Goal: Transaction & Acquisition: Purchase product/service

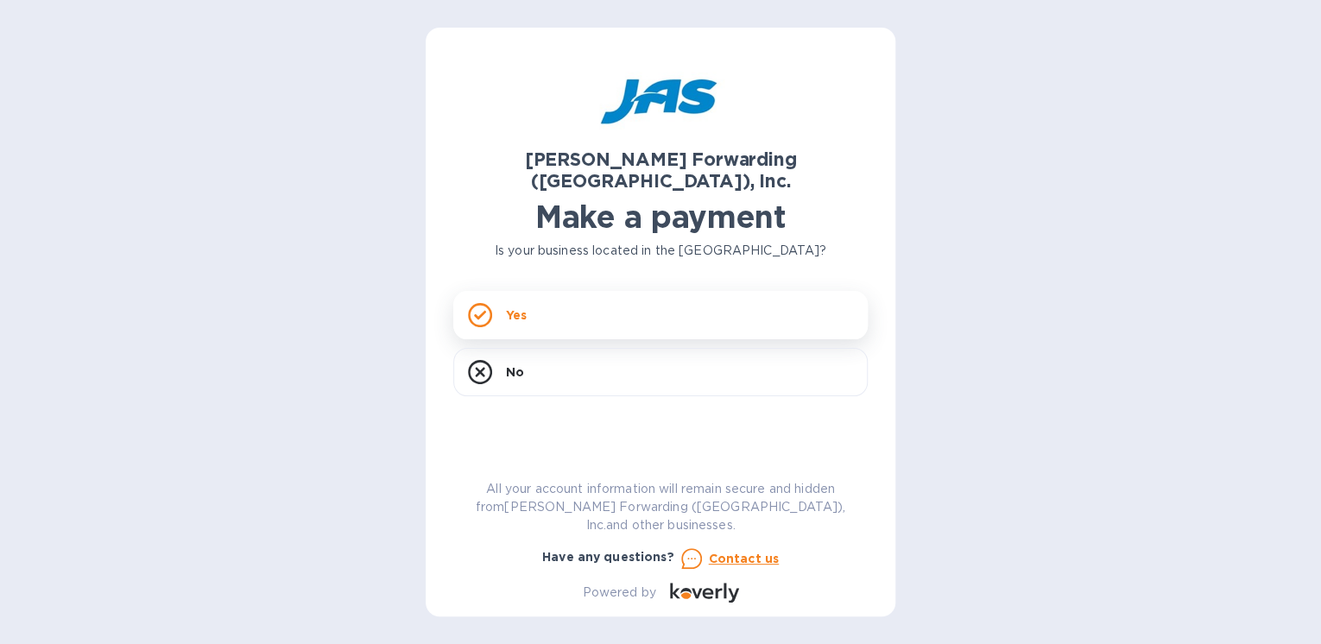
click at [511, 307] on p "Yes" at bounding box center [516, 315] width 21 height 17
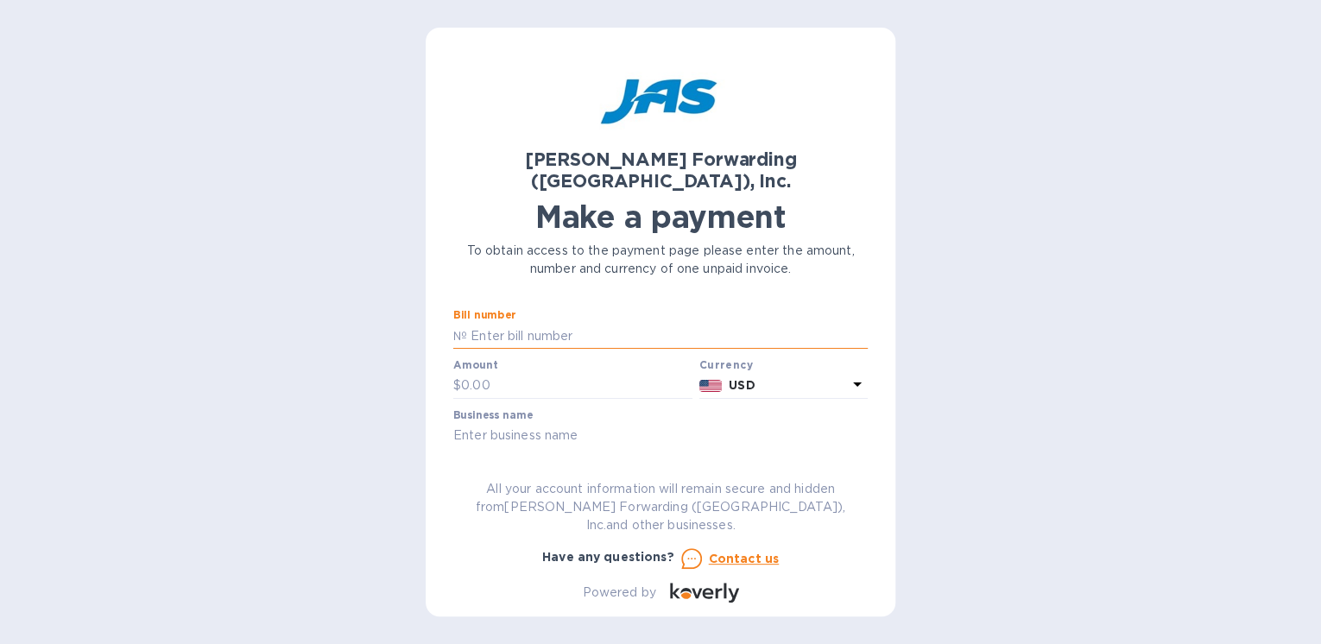
click at [561, 323] on input "text" at bounding box center [667, 336] width 401 height 26
paste input "BNA503355511"
type input "BNA503355511"
type input "600.00"
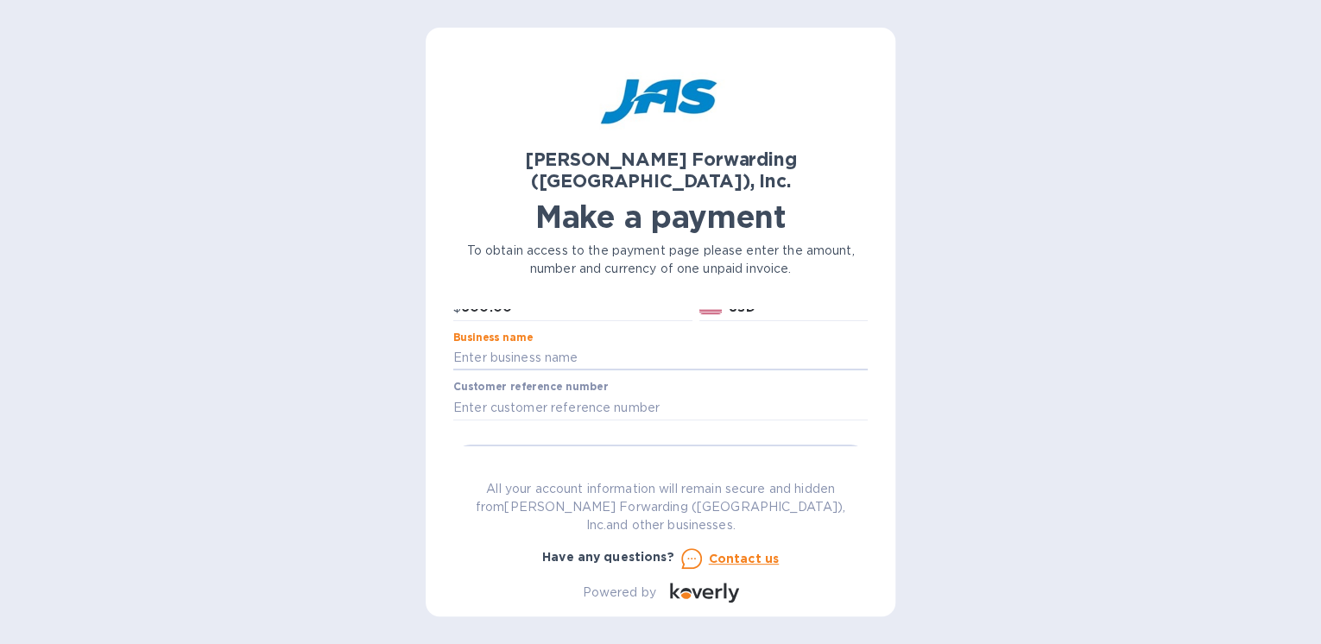
scroll to position [69, 0]
paste input "PROCESS COOLING SYSTEMS INC"
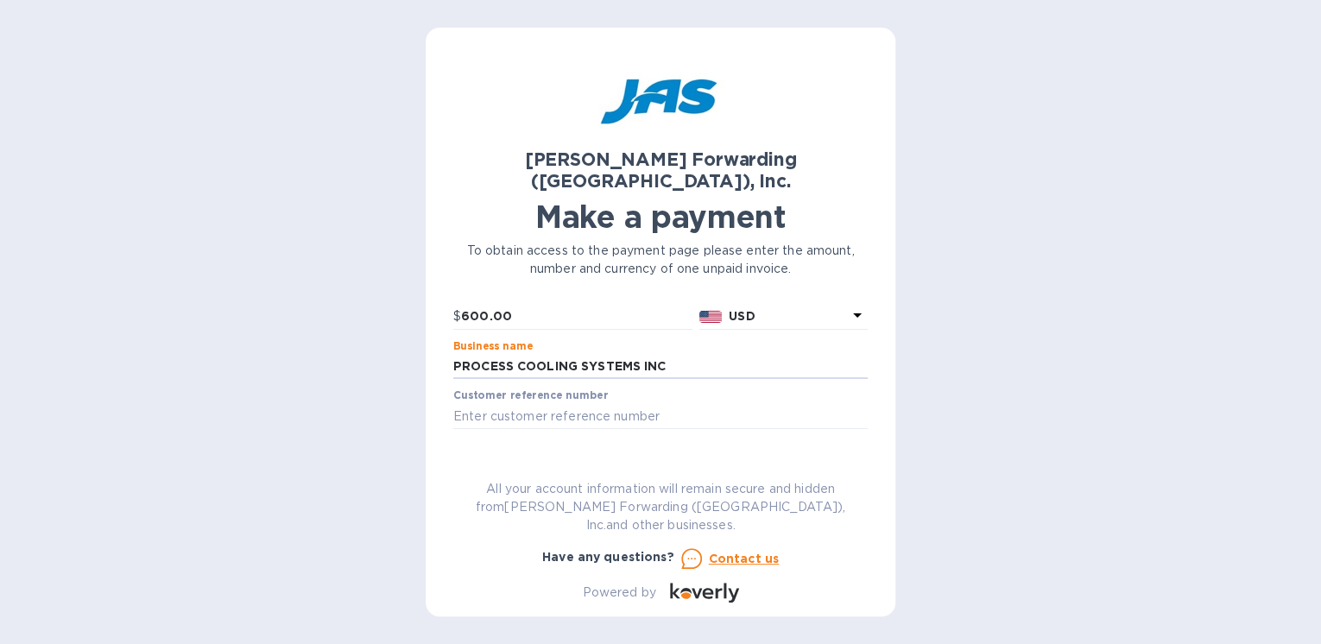
type input "PROCESS COOLING SYSTEMS INC"
paste input "PROCOOLMR"
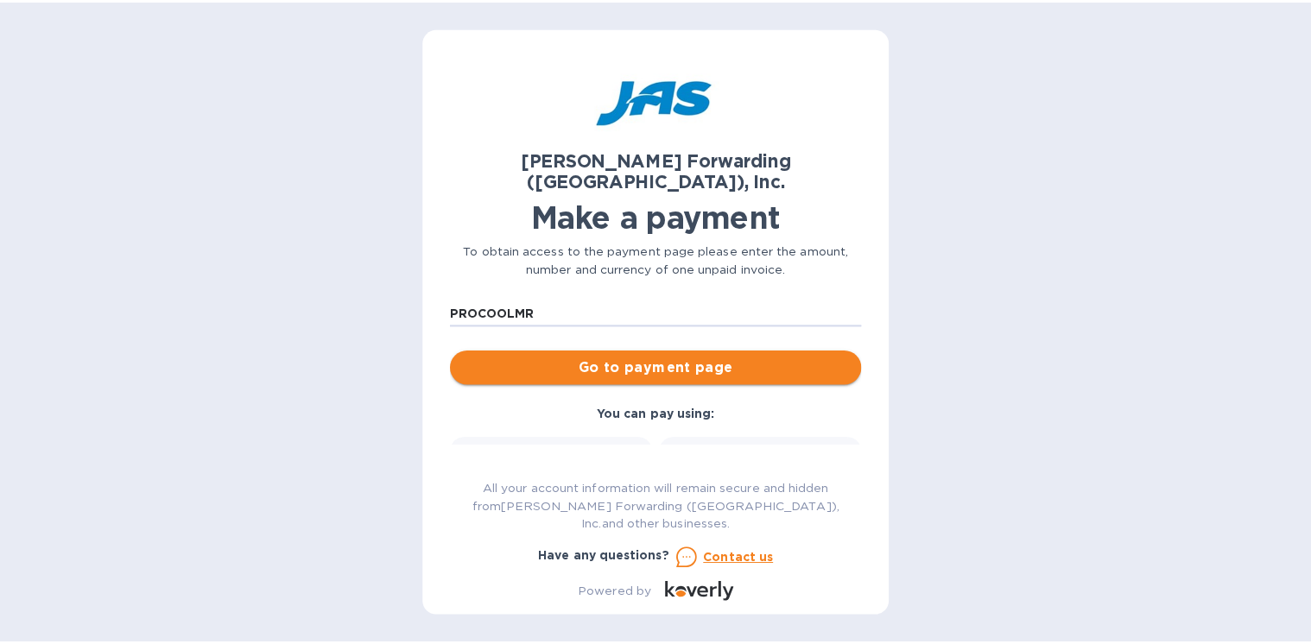
scroll to position [168, 0]
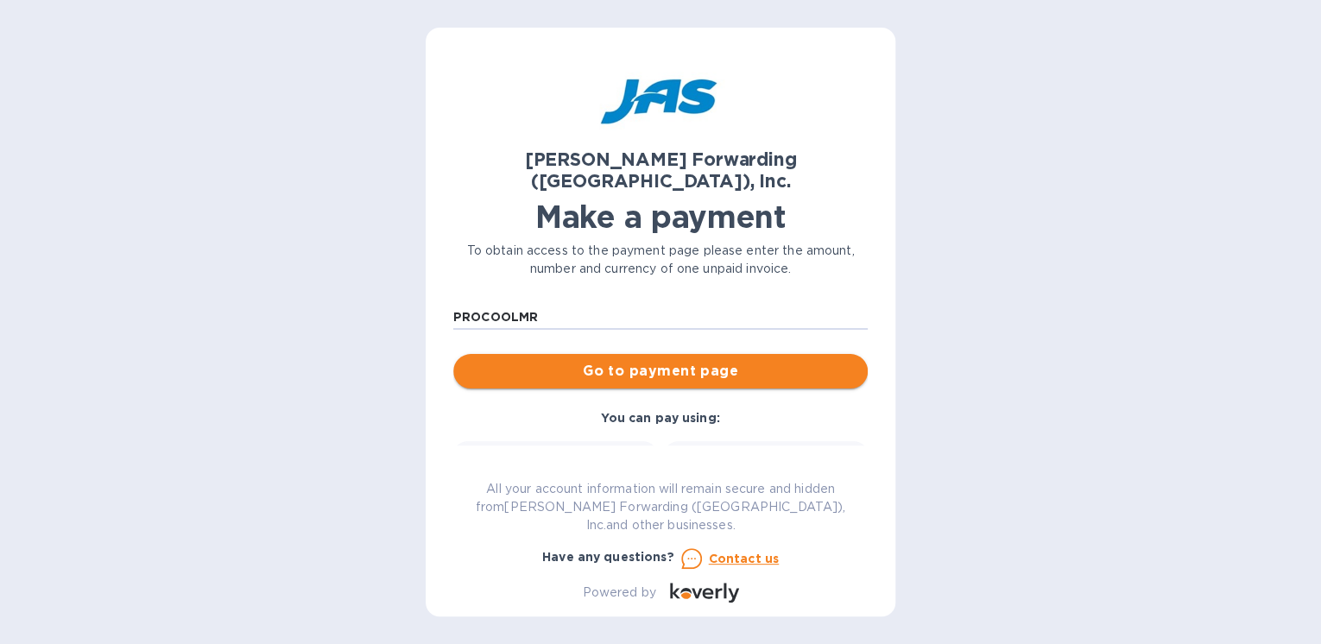
type input "PROCOOLMR"
click at [618, 361] on span "Go to payment page" at bounding box center [660, 371] width 387 height 21
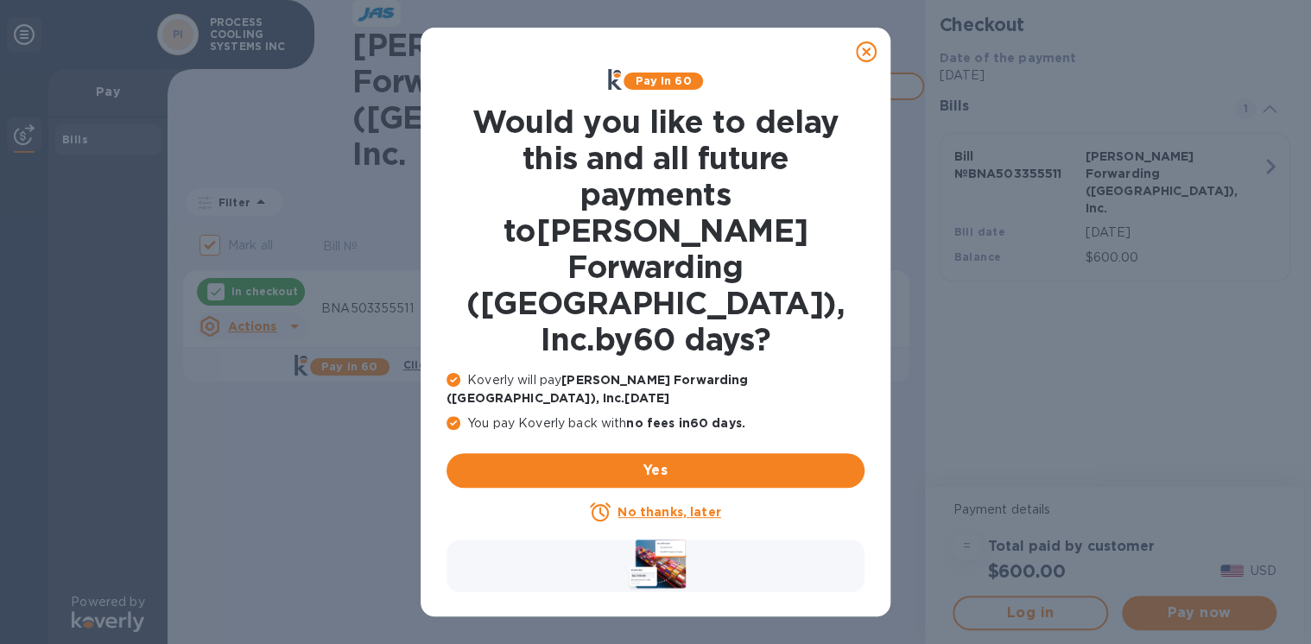
click at [663, 505] on u "No thanks, later" at bounding box center [668, 512] width 103 height 14
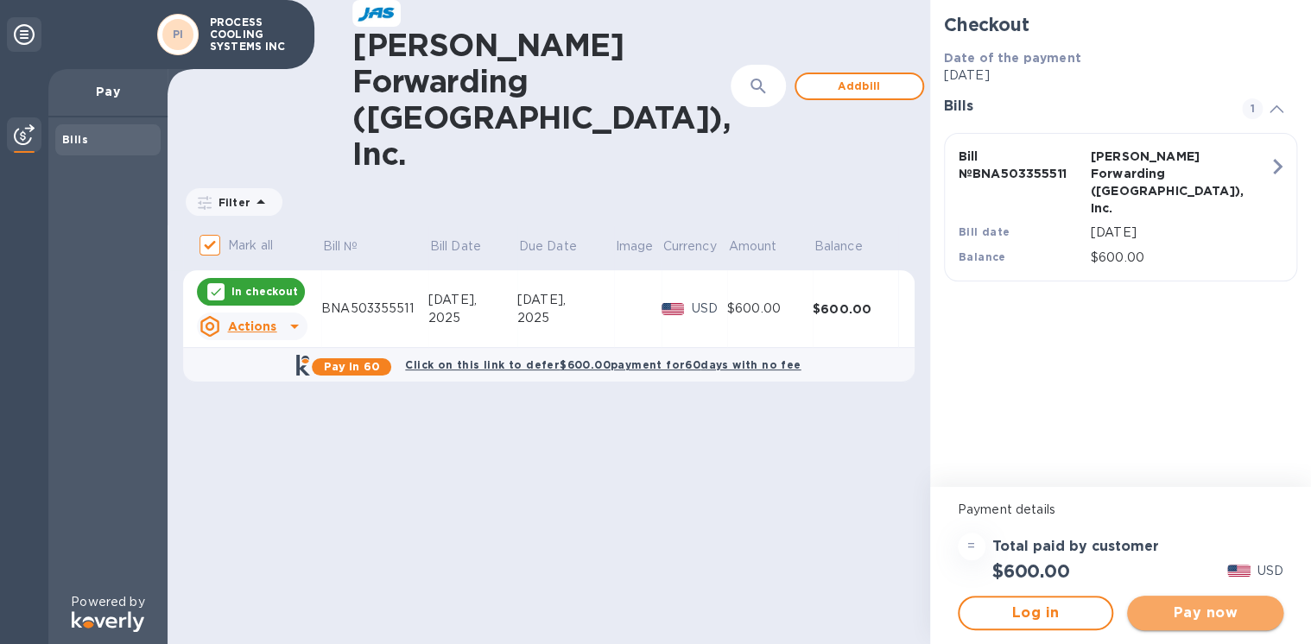
click at [1202, 609] on span "Pay now" at bounding box center [1205, 613] width 129 height 21
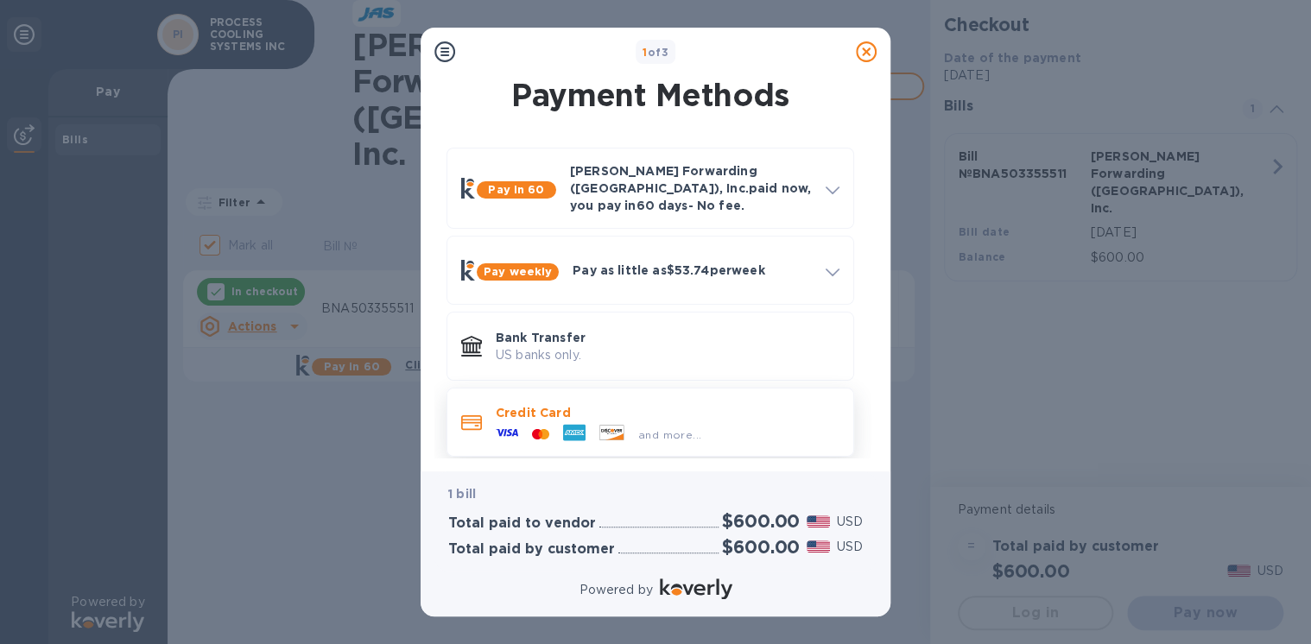
scroll to position [3, 0]
click at [657, 425] on div "and more..." at bounding box center [669, 434] width 77 height 18
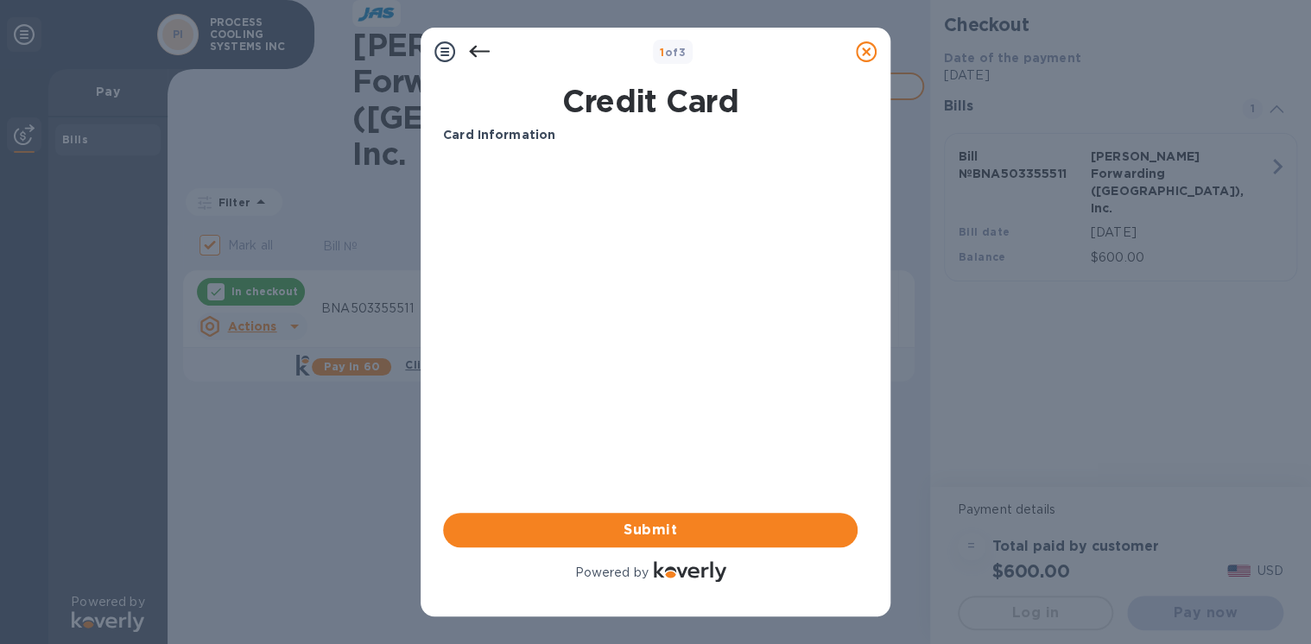
scroll to position [0, 0]
click at [475, 52] on icon at bounding box center [479, 51] width 21 height 21
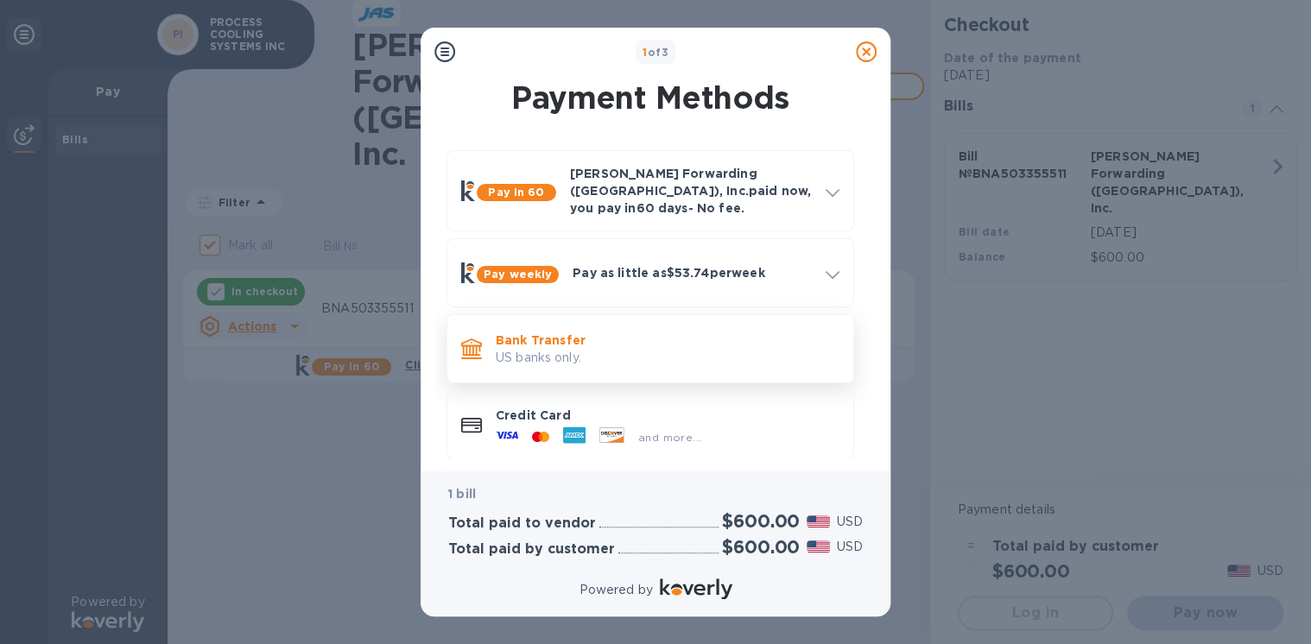
click at [524, 333] on p "Bank Transfer" at bounding box center [668, 340] width 344 height 17
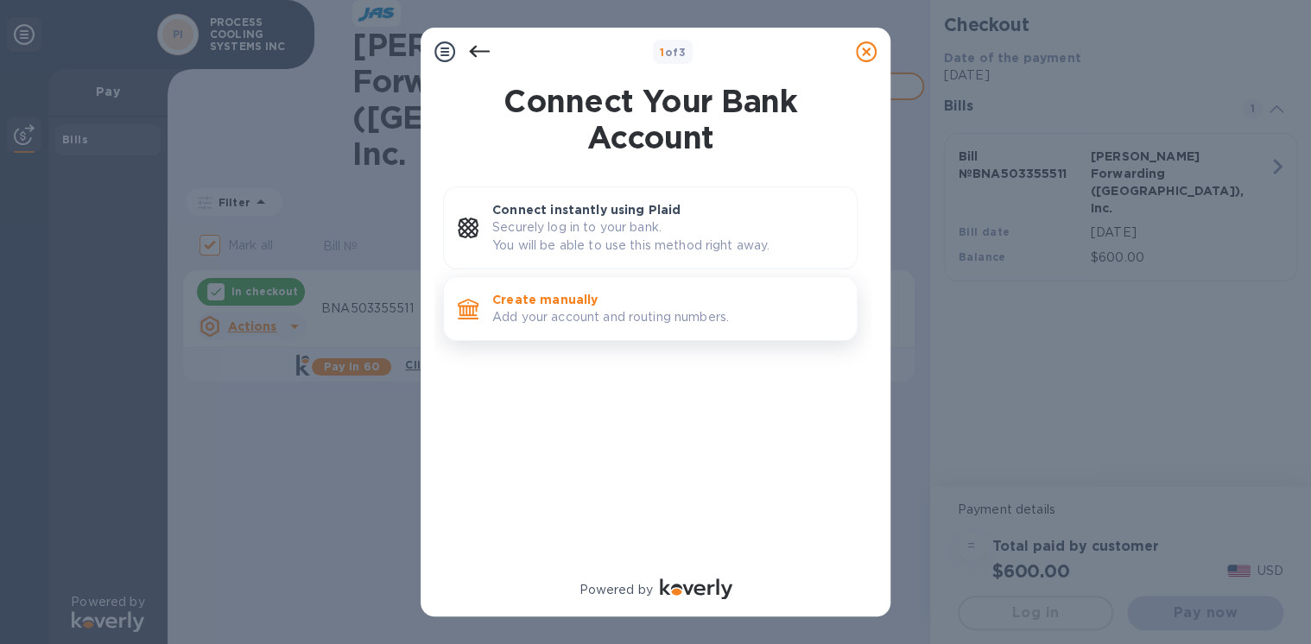
click at [572, 321] on p "Add your account and routing numbers." at bounding box center [667, 317] width 351 height 18
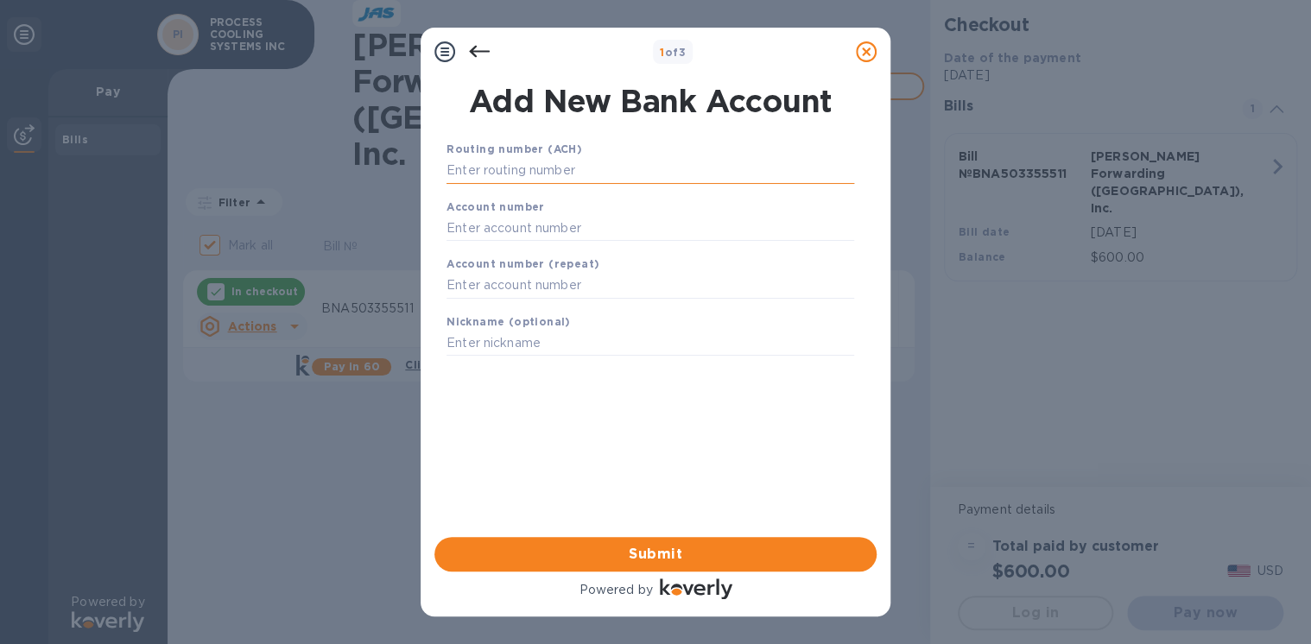
click at [502, 170] on input "text" at bounding box center [650, 171] width 408 height 26
type input "211382850"
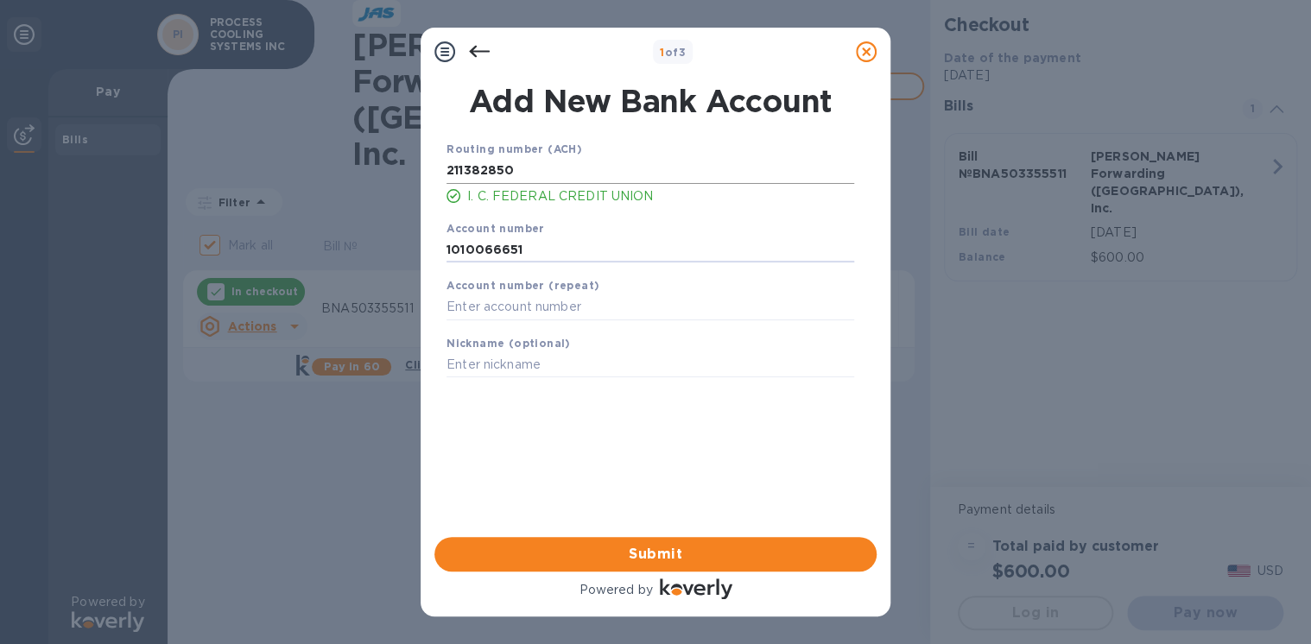
type input "1010066651"
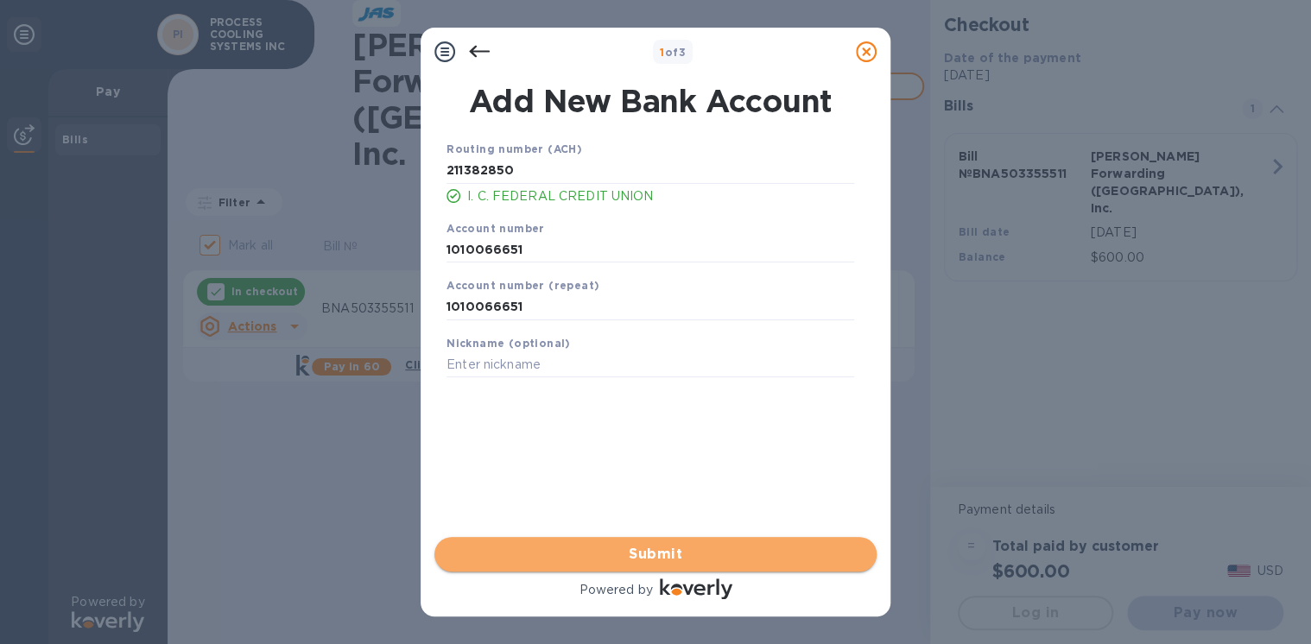
click at [649, 549] on span "Submit" at bounding box center [655, 554] width 415 height 21
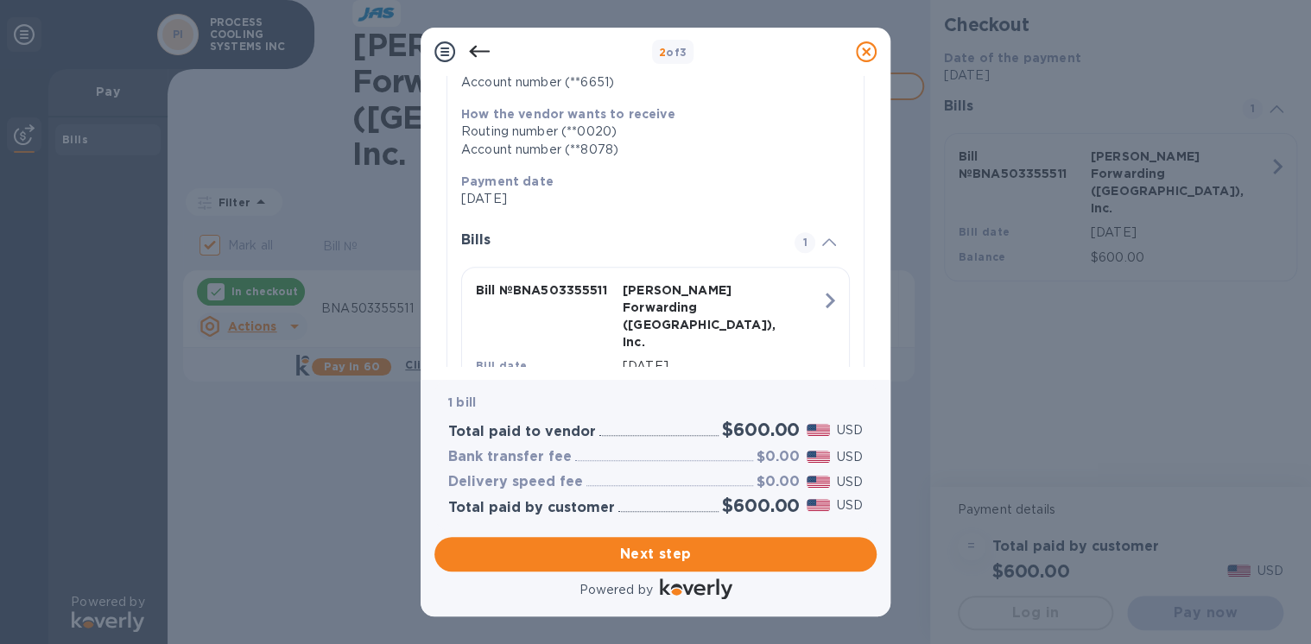
scroll to position [318, 0]
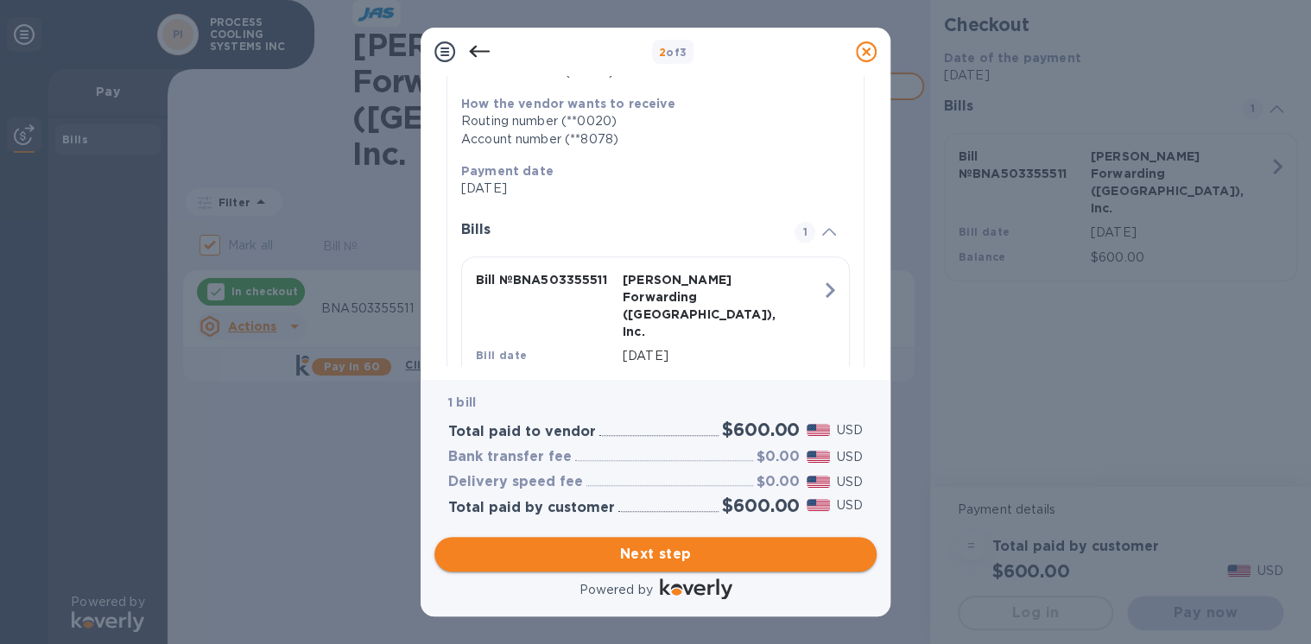
click at [652, 552] on span "Next step" at bounding box center [655, 554] width 415 height 21
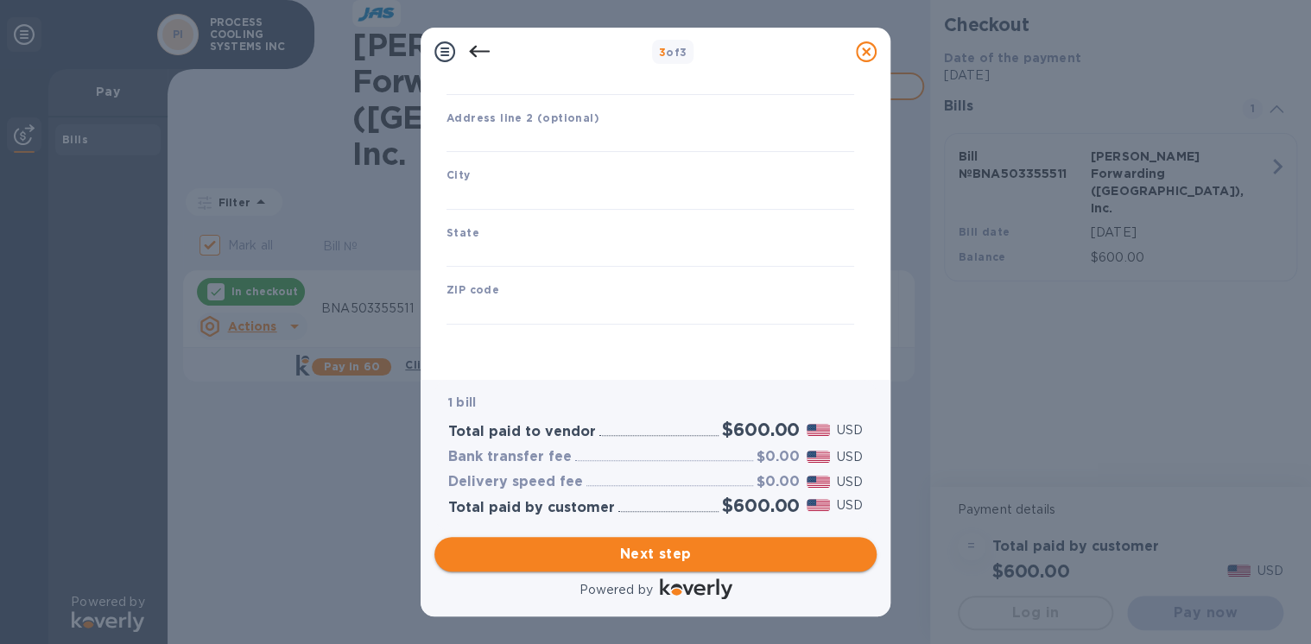
type input "[GEOGRAPHIC_DATA]"
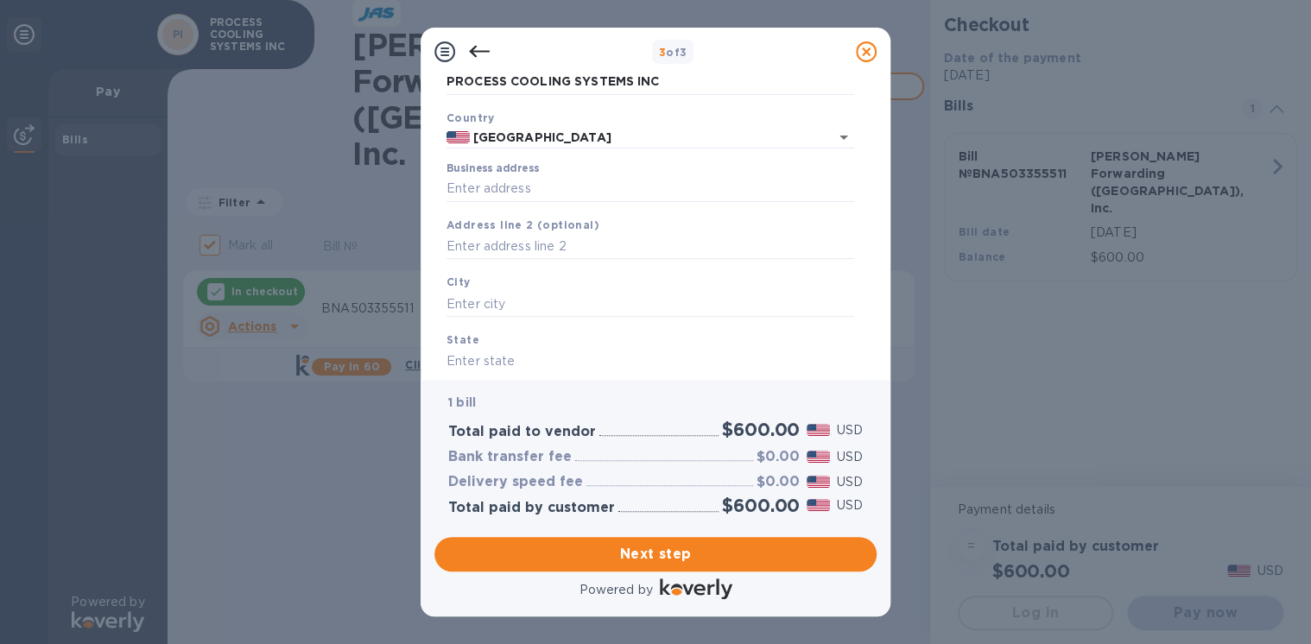
scroll to position [96, 0]
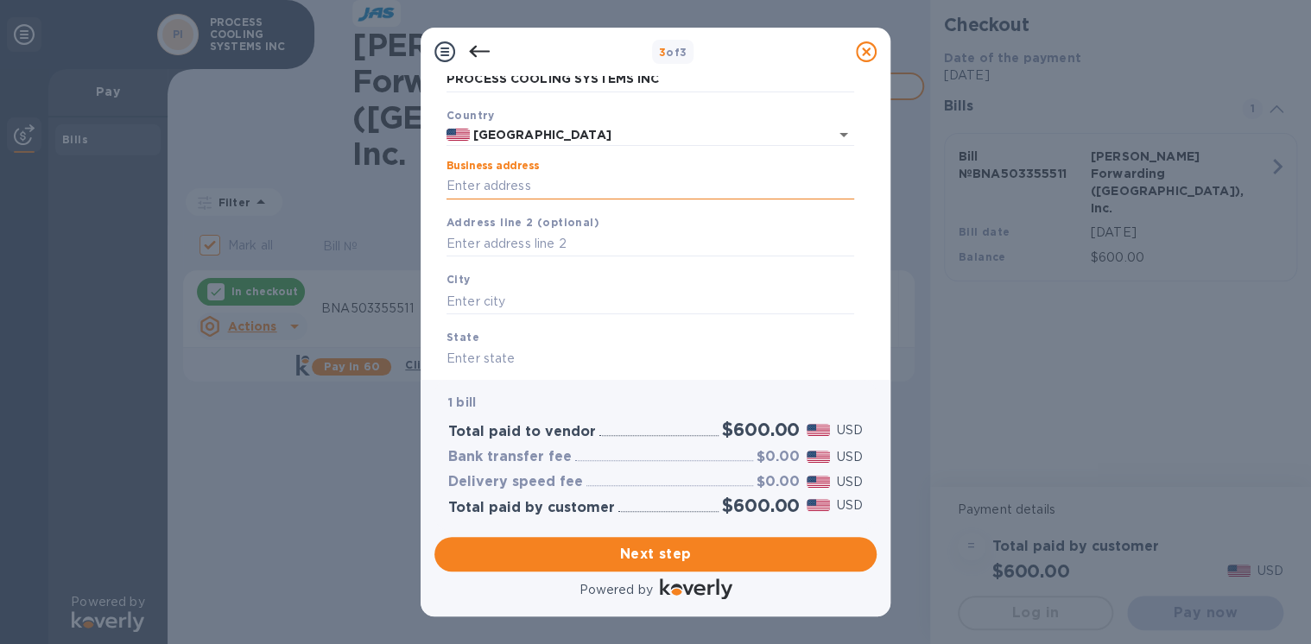
click at [505, 190] on input "Business address" at bounding box center [650, 187] width 408 height 26
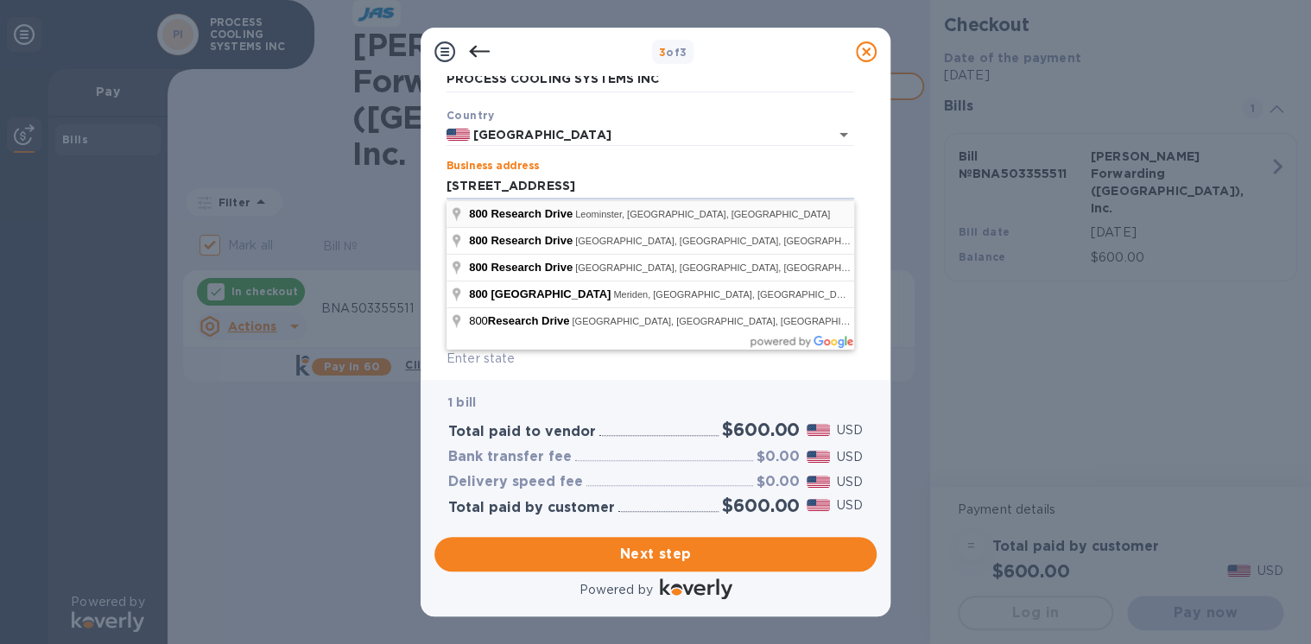
type input "[STREET_ADDRESS]"
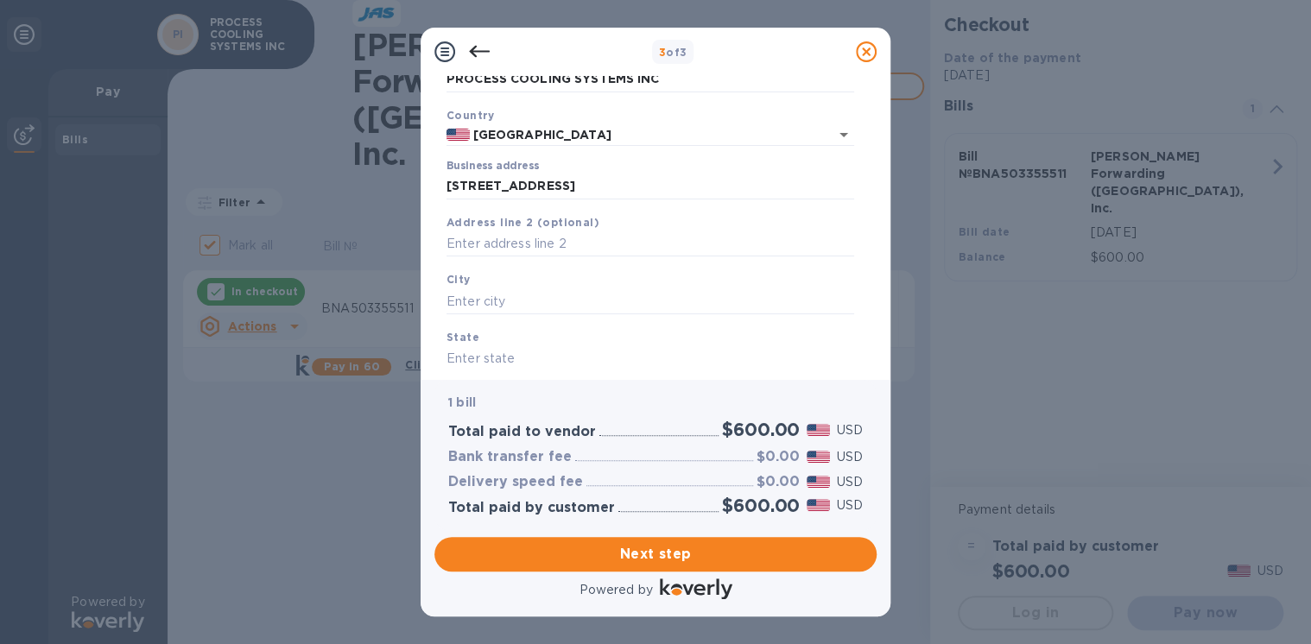
type input "Leominster"
type input "MA"
type input "01453"
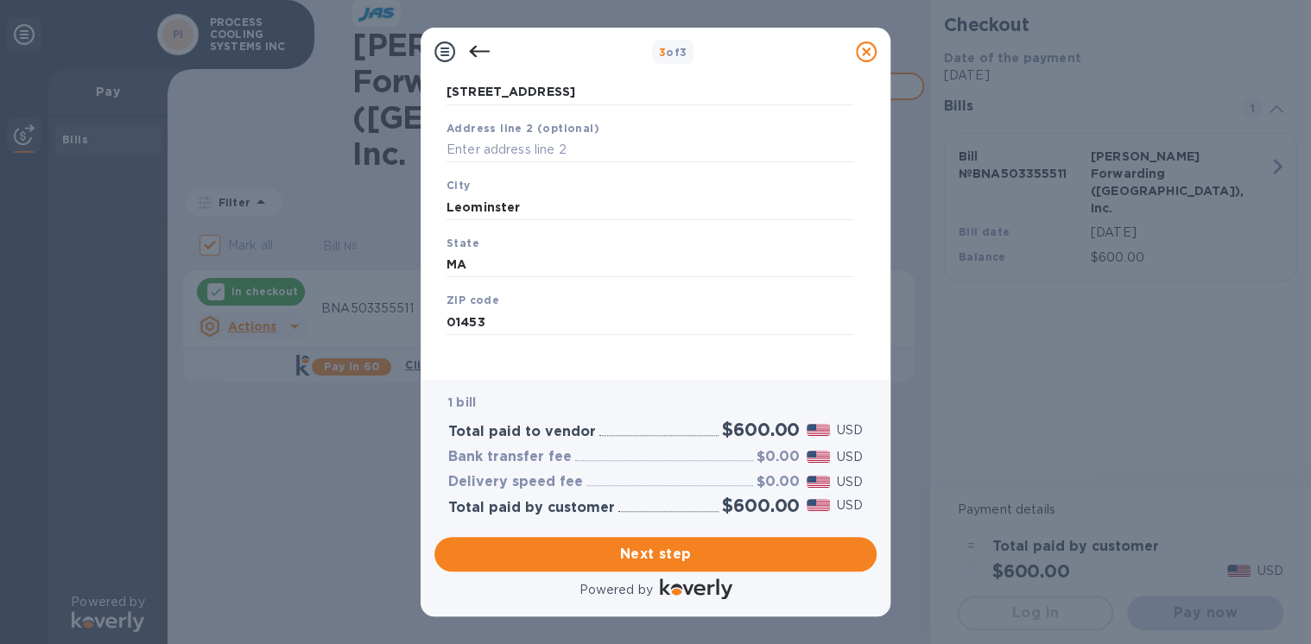
scroll to position [203, 0]
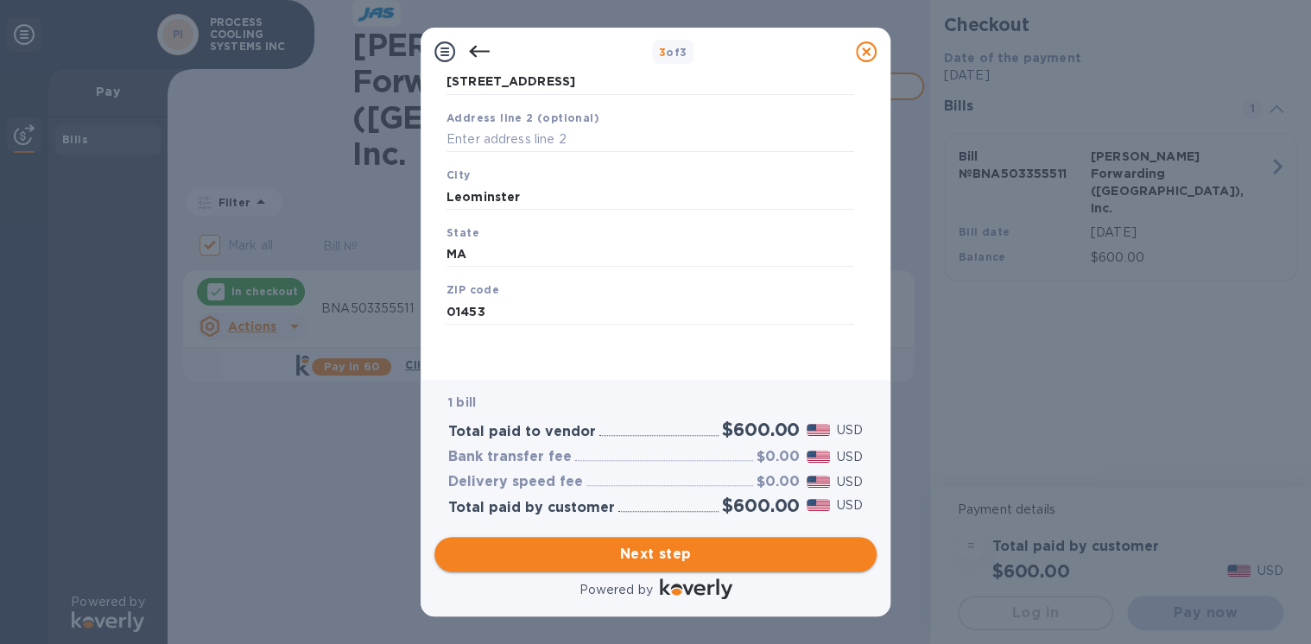
click at [660, 545] on span "Next step" at bounding box center [655, 554] width 415 height 21
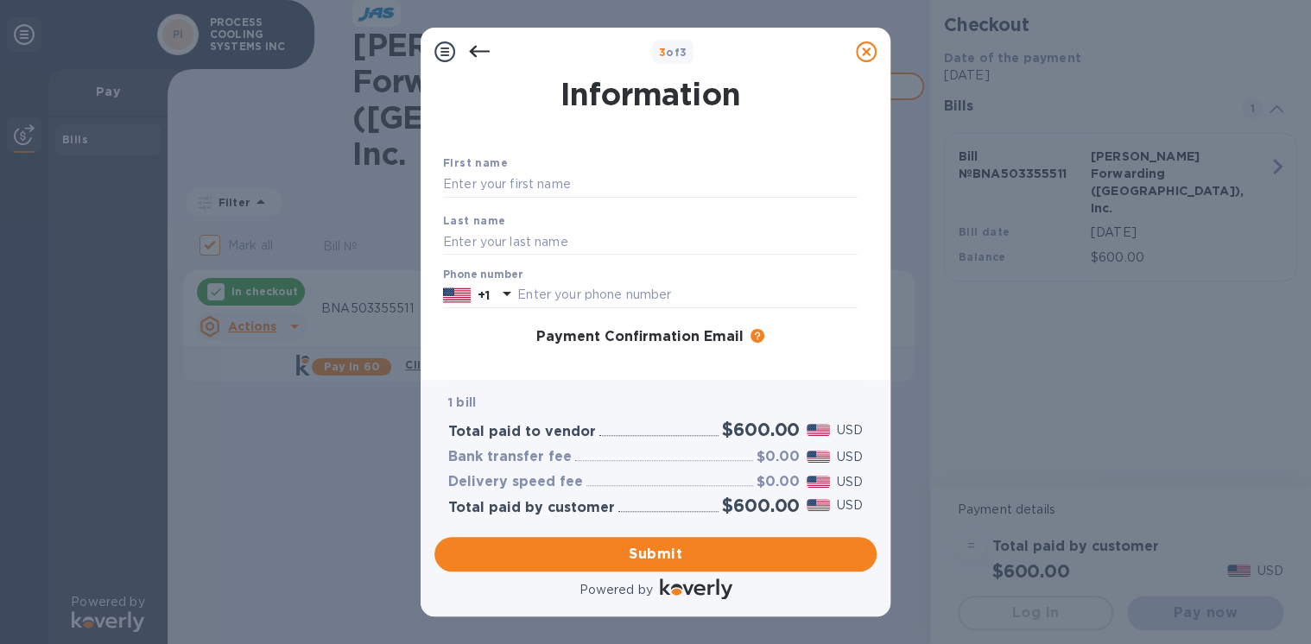
scroll to position [34, 0]
click at [516, 174] on input "text" at bounding box center [650, 184] width 415 height 26
type input "[PERSON_NAME]"
type input "9784012533"
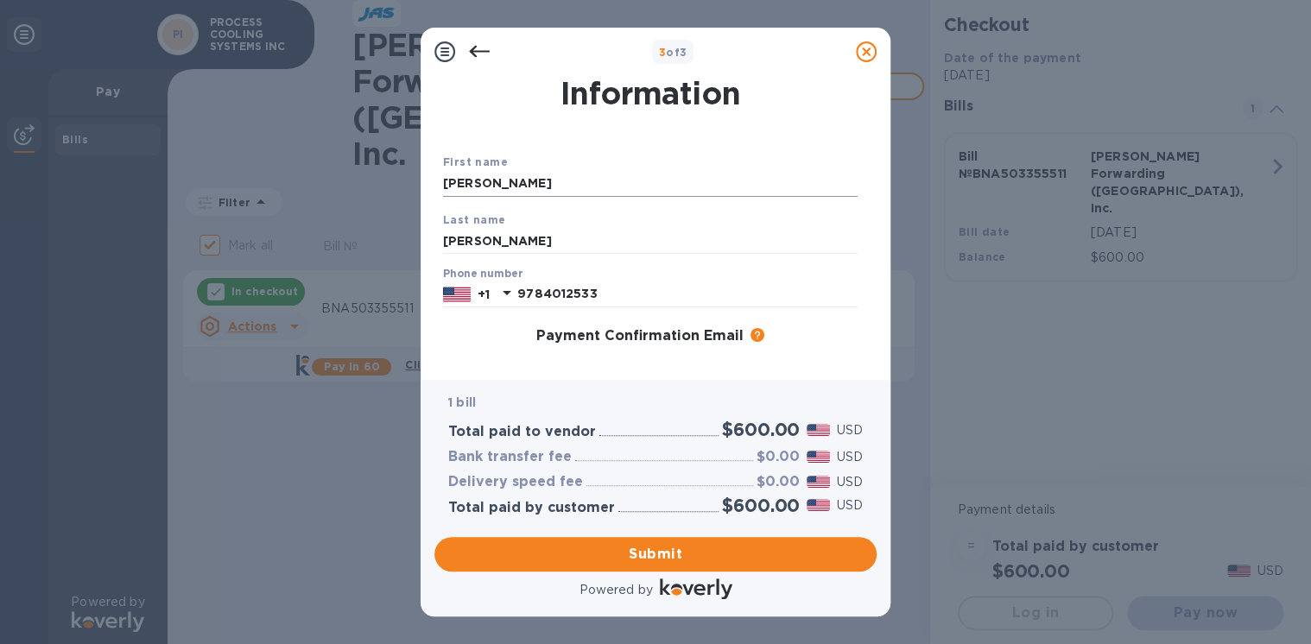
scroll to position [211, 0]
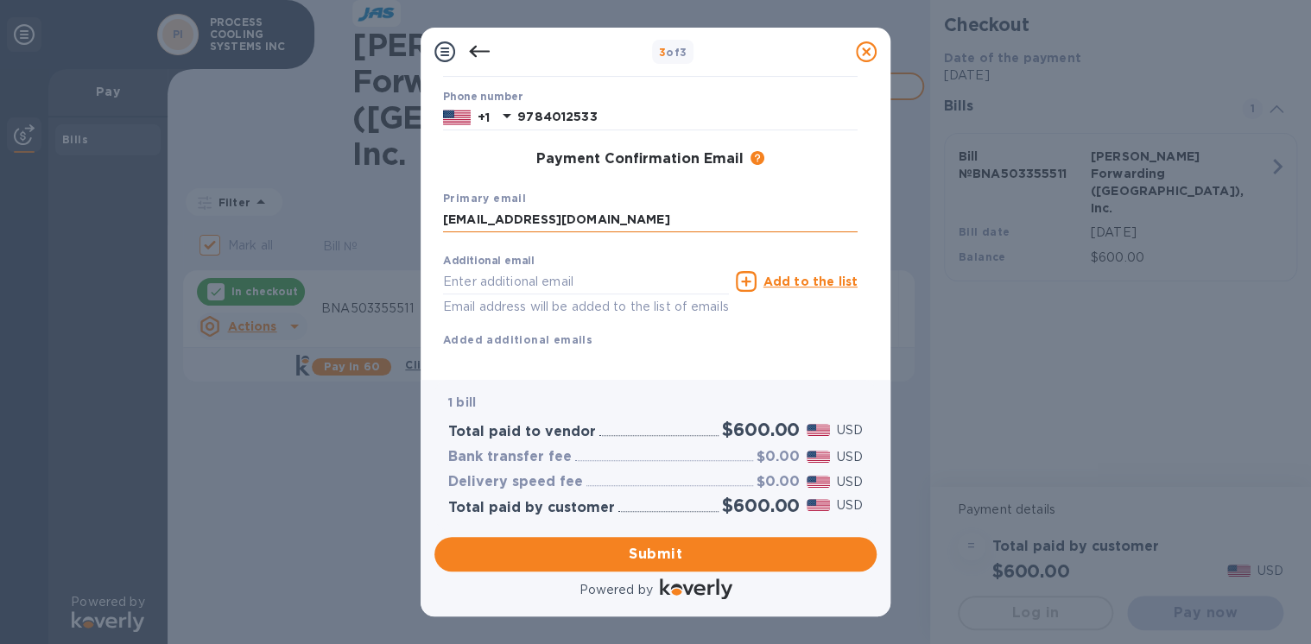
type input "[EMAIL_ADDRESS][DOMAIN_NAME]"
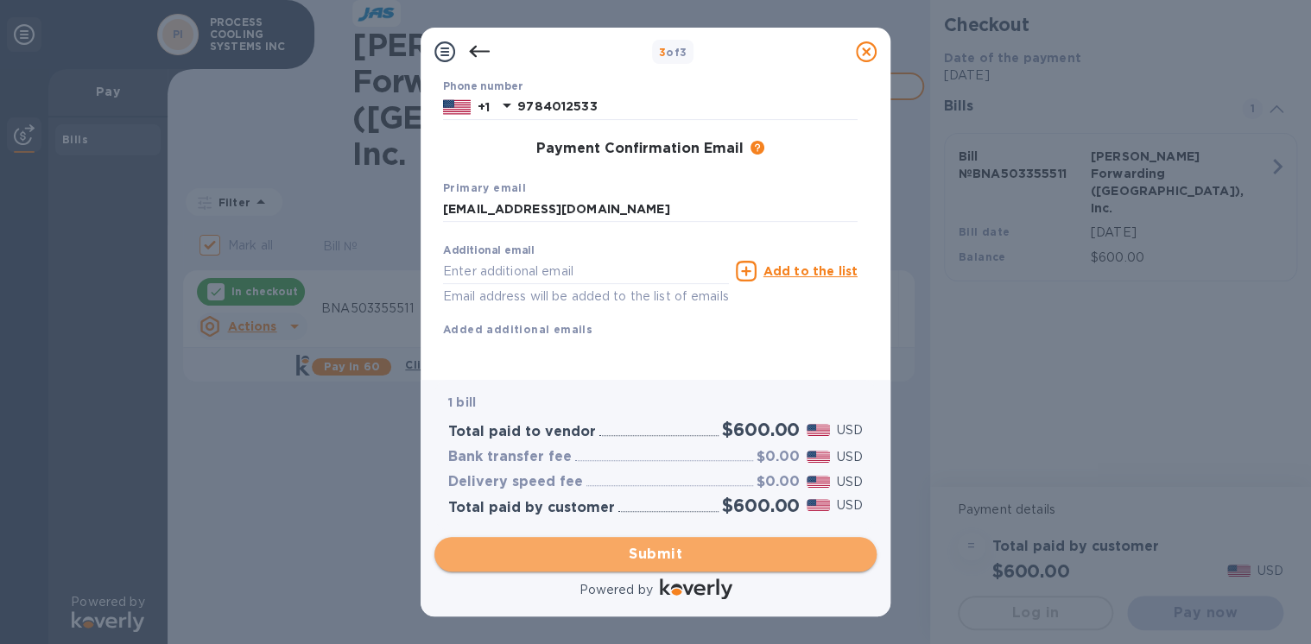
click at [623, 551] on span "Submit" at bounding box center [655, 554] width 415 height 21
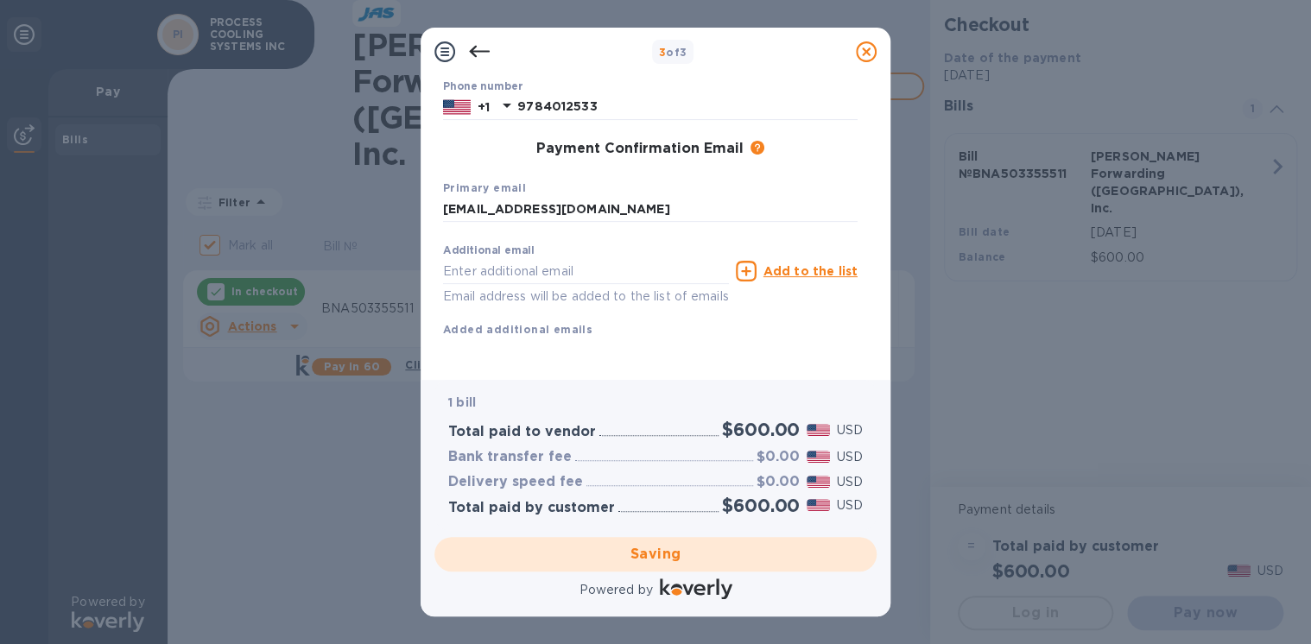
checkbox input "false"
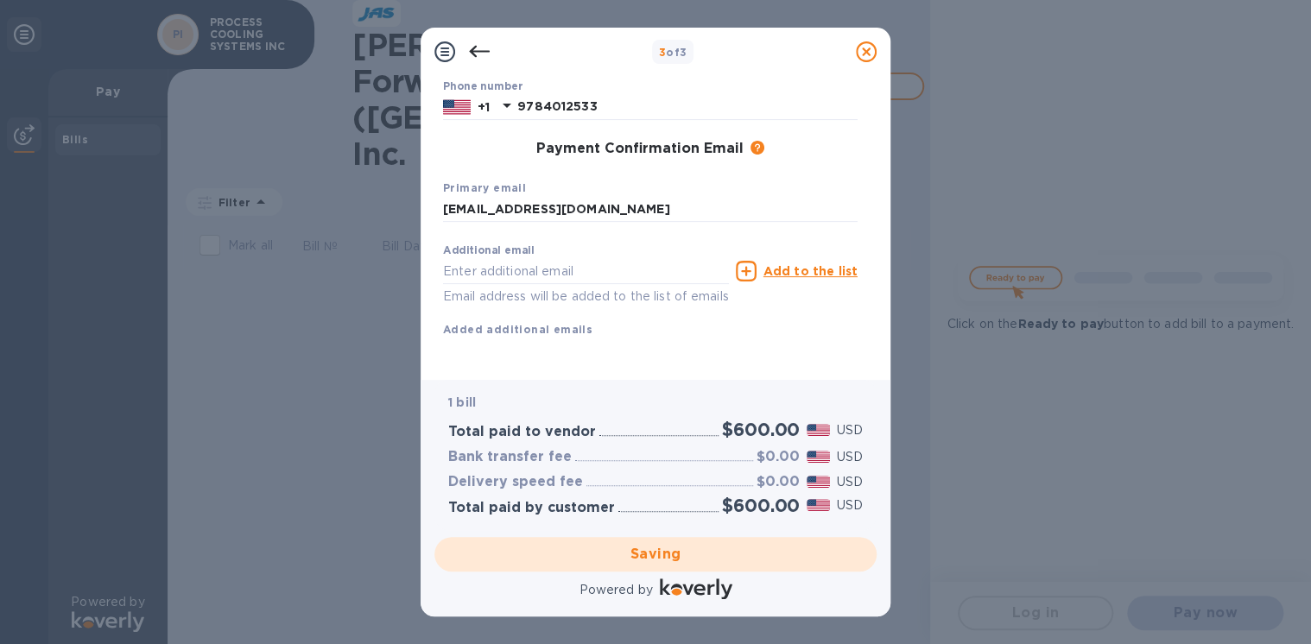
scroll to position [0, 0]
